Goal: Information Seeking & Learning: Learn about a topic

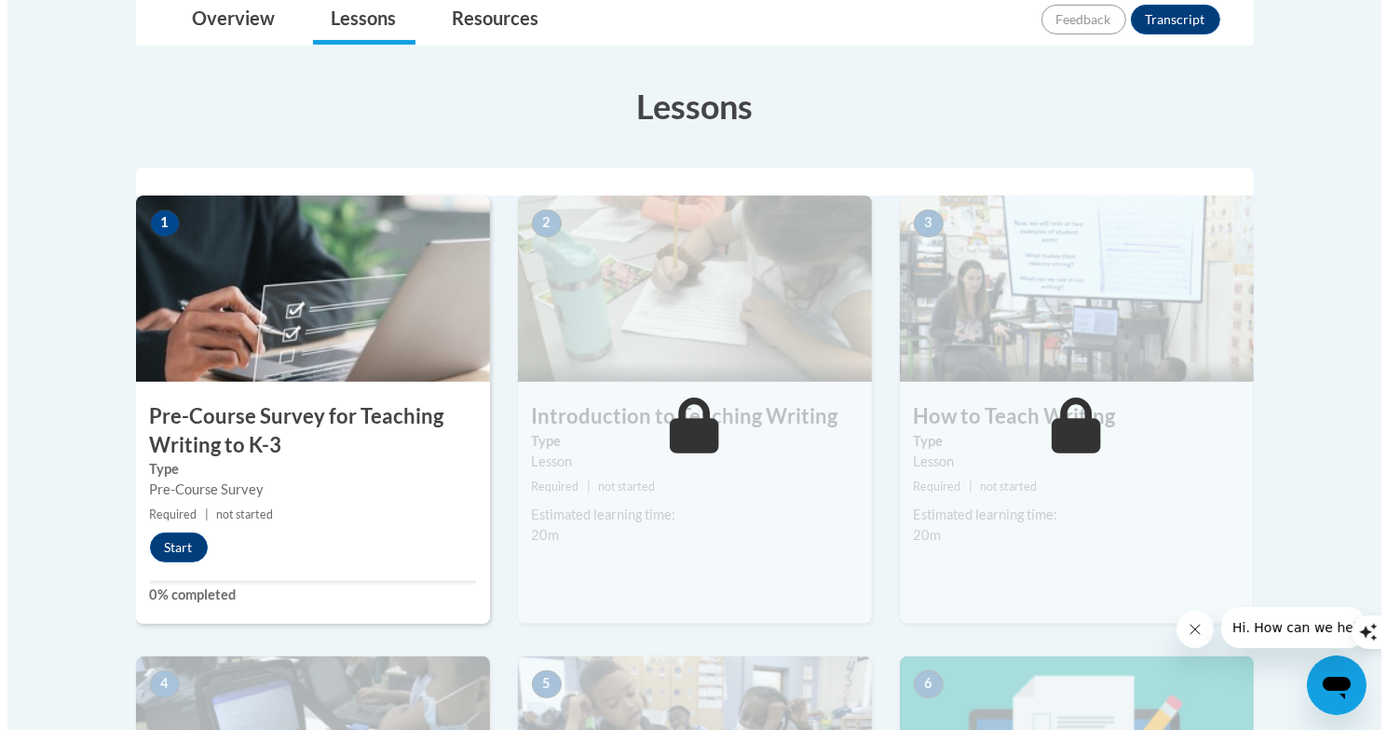
scroll to position [466, 0]
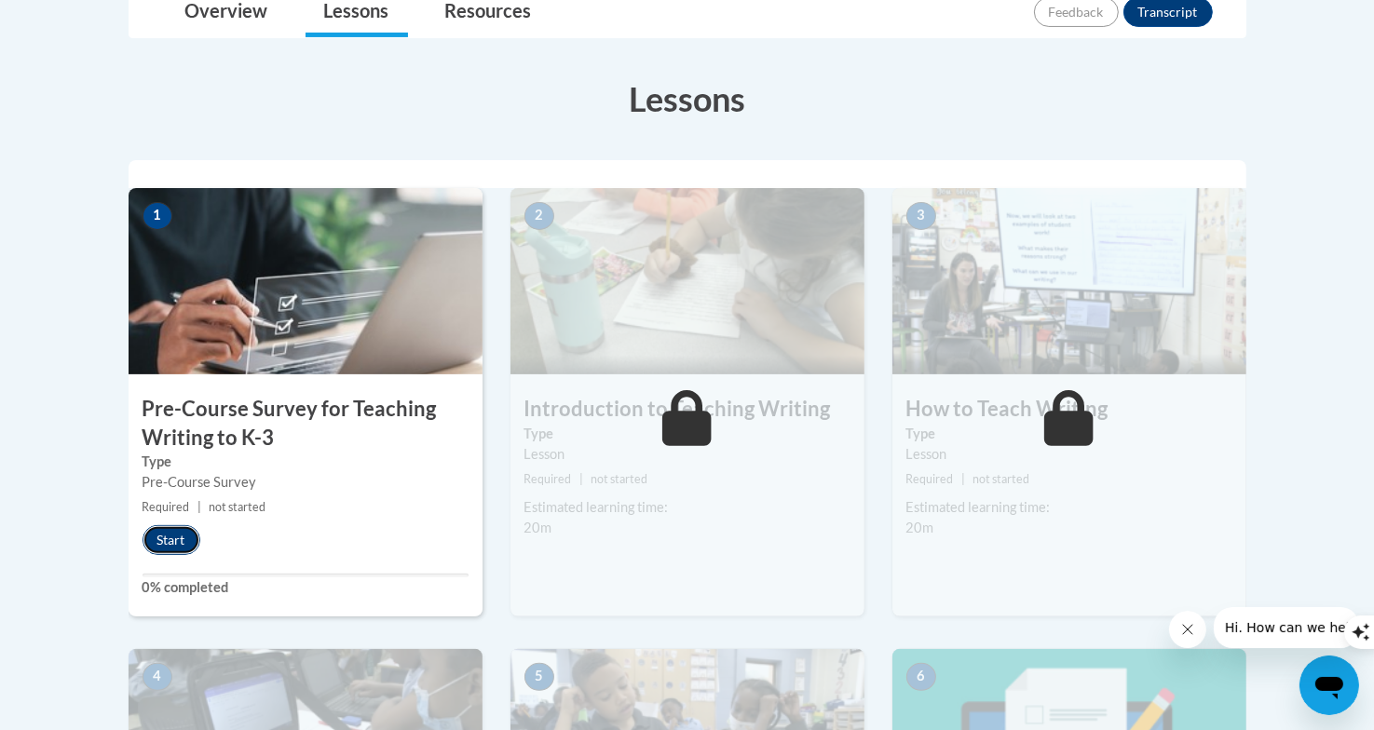
click at [177, 540] on button "Start" at bounding box center [171, 540] width 58 height 30
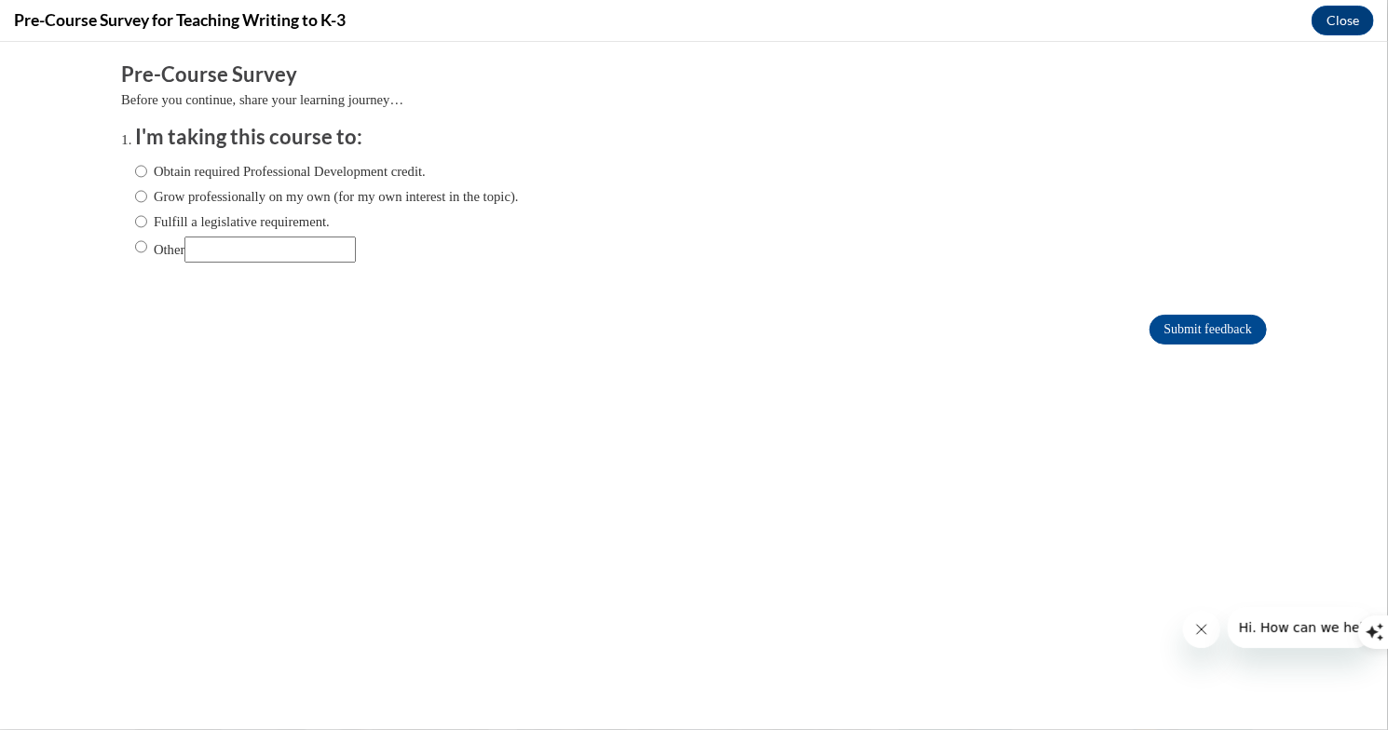
scroll to position [0, 0]
click at [135, 217] on input "Fulfill a legislative requirement." at bounding box center [141, 220] width 12 height 20
radio input "true"
click at [1149, 330] on input "Submit feedback" at bounding box center [1207, 329] width 117 height 30
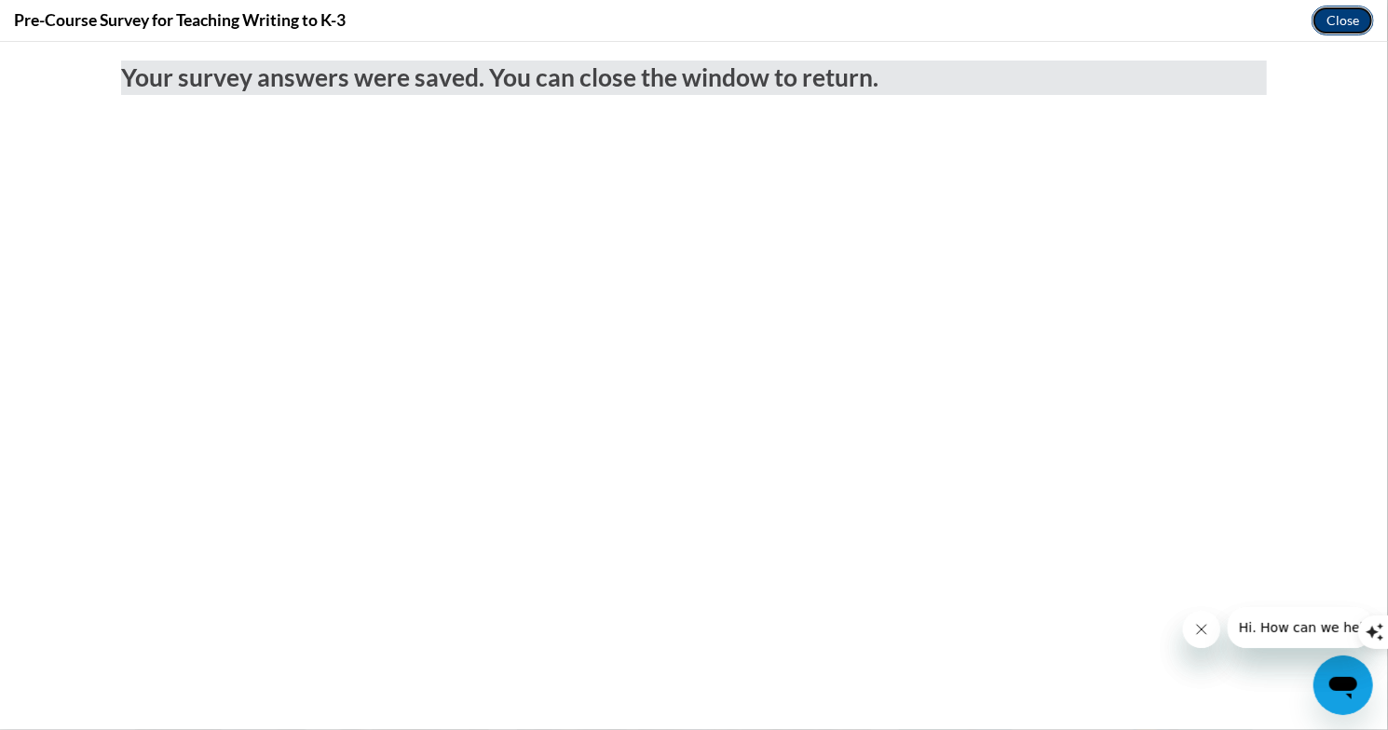
click at [1352, 18] on button "Close" at bounding box center [1342, 21] width 62 height 30
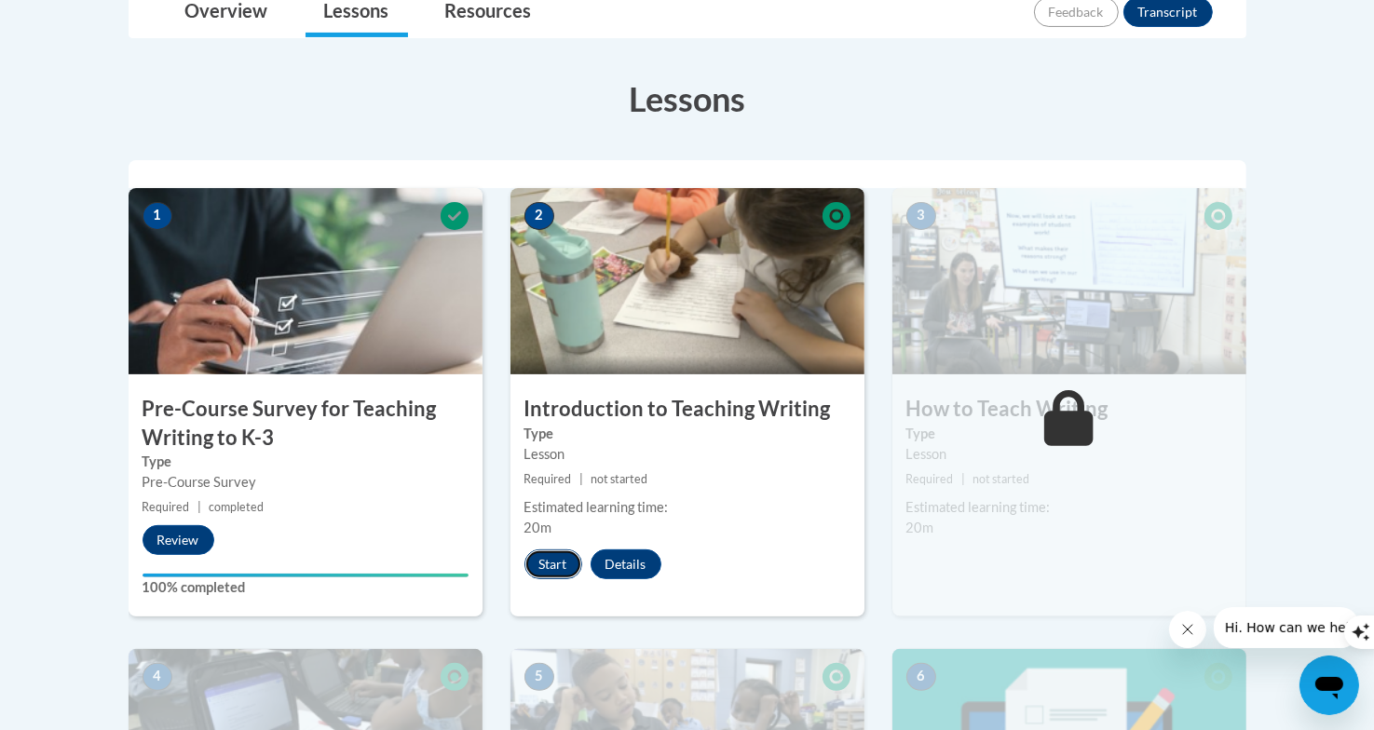
click at [562, 565] on button "Start" at bounding box center [553, 564] width 58 height 30
